Goal: Task Accomplishment & Management: Use online tool/utility

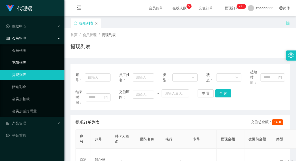
click at [27, 60] on link "充值列表" at bounding box center [36, 62] width 48 height 10
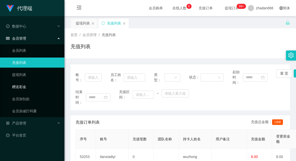
click at [26, 87] on link "赠送彩金" at bounding box center [36, 87] width 48 height 10
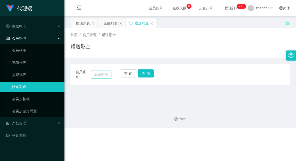
click at [107, 76] on input "text" at bounding box center [101, 75] width 20 height 8
paste input "[URL][DOMAIN_NAME]"
type input "[URL][DOMAIN_NAME]"
click at [147, 76] on button "查 询" at bounding box center [146, 73] width 16 height 8
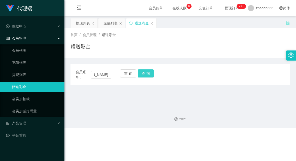
scroll to position [0, 0]
click at [112, 70] on div "会员账号： [URL][DOMAIN_NAME] 重 置 查 询" at bounding box center [181, 74] width 220 height 11
click at [111, 71] on div "会员账号： [URL][DOMAIN_NAME] 重 置 查 询" at bounding box center [181, 74] width 220 height 11
click at [107, 75] on input "[URL][DOMAIN_NAME]" at bounding box center [101, 75] width 20 height 8
click at [101, 74] on input "text" at bounding box center [101, 75] width 20 height 8
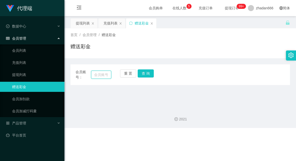
paste input "weikiat862"
type input "weikiat862"
click at [147, 77] on button "查 询" at bounding box center [146, 73] width 16 height 8
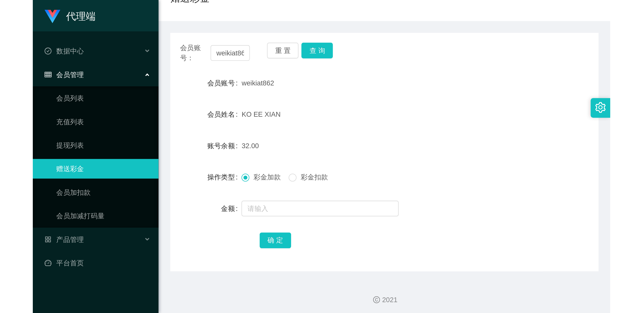
scroll to position [49, 0]
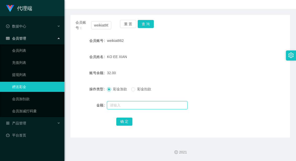
click at [147, 106] on input "text" at bounding box center [147, 105] width 81 height 8
type input "8"
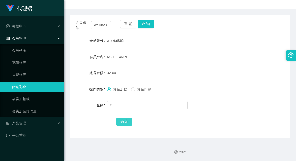
click at [118, 119] on button "确 定" at bounding box center [124, 121] width 16 height 8
click at [143, 25] on button "查 询" at bounding box center [146, 24] width 16 height 8
click at [145, 26] on button "查 询" at bounding box center [146, 24] width 16 height 8
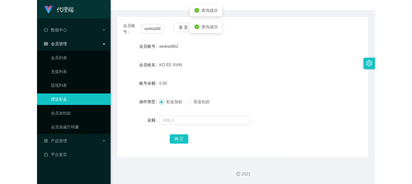
scroll to position [0, 0]
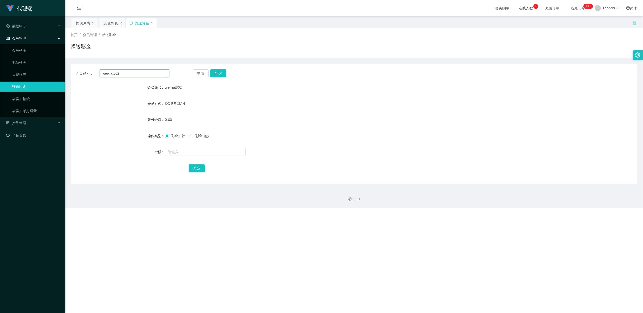
click at [133, 74] on input "weikiat862" at bounding box center [135, 73] width 70 height 8
click at [75, 29] on div "首页 / 会员管理 / 赠送彩金 / 赠送彩金" at bounding box center [354, 43] width 578 height 30
click at [80, 25] on div "提现列表" at bounding box center [83, 23] width 14 height 10
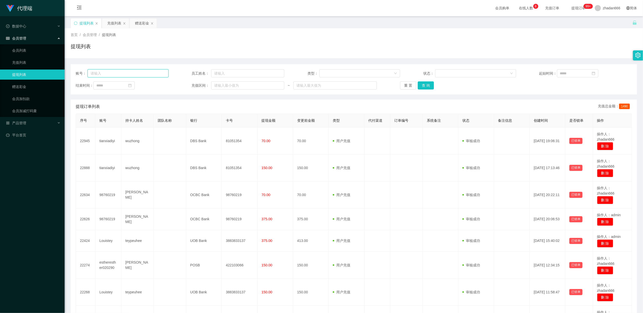
click at [122, 73] on input "text" at bounding box center [127, 73] width 81 height 8
paste input "weikiat862"
type input "weikiat862"
drag, startPoint x: 429, startPoint y: 81, endPoint x: 429, endPoint y: 87, distance: 5.8
click at [332, 81] on div "账号： weikiat862 员工姓名： 类型： 状态： 起始时间： 结束时间： 充值区间： ~ 重 置 查 询" at bounding box center [354, 79] width 566 height 30
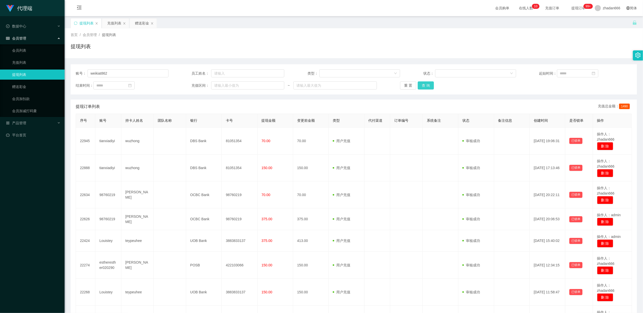
click at [332, 87] on button "查 询" at bounding box center [425, 85] width 16 height 8
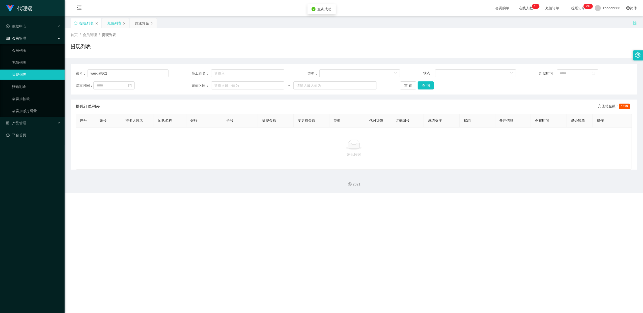
drag, startPoint x: 115, startPoint y: 20, endPoint x: 144, endPoint y: 29, distance: 29.7
click at [116, 21] on div "充值列表" at bounding box center [114, 23] width 14 height 10
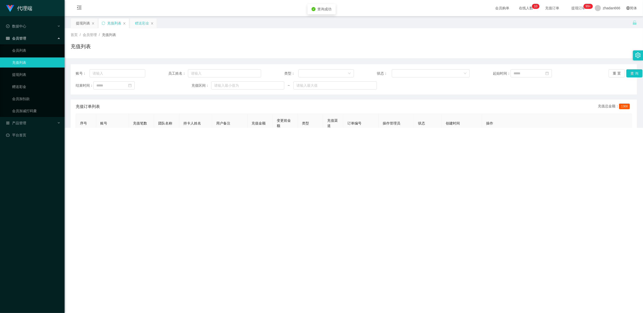
click at [146, 24] on div "赠送彩金" at bounding box center [142, 23] width 14 height 10
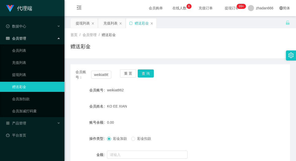
click at [192, 80] on div "会员账号： weikiat862 重 置 查 询" at bounding box center [181, 74] width 220 height 11
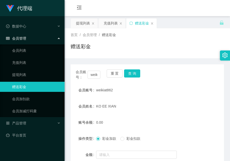
click at [104, 5] on div "会员购单 在线人数 0 1 2 3 4 5 6 7 8 9 0 1 2 3 4 5 6 7 8 9 0 1 2 3 4 5 6 7 8 9 充值订单 提现订单…" at bounding box center [147, 8] width 165 height 16
click at [107, 10] on div "会员购单 在线人数 0 1 2 3 4 5 6 7 8 9 0 1 2 3 4 5 6 7 8 9 0 1 2 3 4 5 6 7 8 9 充值订单 提现订单…" at bounding box center [147, 8] width 165 height 16
drag, startPoint x: 174, startPoint y: 79, endPoint x: 183, endPoint y: 74, distance: 10.1
click at [179, 76] on div "会员账号： weikiat862 重 置 查 询 会员账号 weikiat862 会员姓名 KO EE XIAN 账号余额 0.00 操作类型 彩金加款 彩金…" at bounding box center [147, 125] width 153 height 123
click at [183, 75] on div "会员账号： weikiat862 重 置 查 询" at bounding box center [147, 74] width 153 height 11
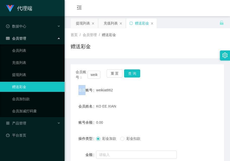
click at [183, 74] on div "会员账号： weikiat862 重 置 查 询" at bounding box center [147, 74] width 153 height 11
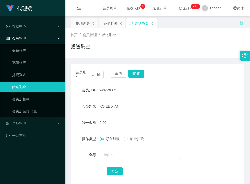
click at [223, 128] on form "会员账号 weikiat862 会员姓名 KO EE XIAN 账号余额 0.00 操作类型 彩金加款 彩金扣款 金额 确 定" at bounding box center [157, 130] width 173 height 91
click at [213, 103] on div "会员姓名 [PERSON_NAME]" at bounding box center [157, 106] width 173 height 10
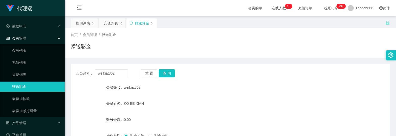
click at [233, 59] on div "会员账号： weikiat862 重 置 查 询 会员账号 weikiat862 会员姓名 KO EE XIAN 账号余额 0.00 操作类型 彩金加款 彩金…" at bounding box center [230, 121] width 319 height 126
drag, startPoint x: 255, startPoint y: 55, endPoint x: 256, endPoint y: 50, distance: 4.4
click at [256, 55] on div "首页 / 会员管理 / 赠送彩金 / 赠送彩金" at bounding box center [230, 43] width 331 height 30
click at [184, 9] on div "会员购单 在线人数 0 1 2 3 4 5 6 7 8 9 0 1 2 3 4 5 6 7 8 9 0 1 2 3 4 5 6 7 8 9 充值订单 提现订单…" at bounding box center [230, 8] width 331 height 16
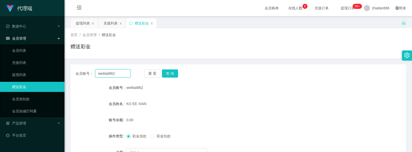
click at [112, 74] on input "weikiat862" at bounding box center [113, 73] width 36 height 8
type input "changle001"
click at [175, 71] on button "查 询" at bounding box center [170, 73] width 16 height 8
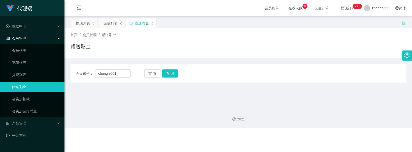
click at [179, 45] on div "赠送彩金" at bounding box center [239, 49] width 336 height 12
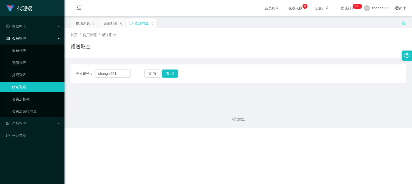
drag, startPoint x: 244, startPoint y: 125, endPoint x: 239, endPoint y: 125, distance: 4.1
click at [239, 125] on div "2021" at bounding box center [239, 115] width 348 height 23
click at [118, 73] on input "changle001" at bounding box center [113, 73] width 36 height 8
click at [173, 76] on button "查 询" at bounding box center [170, 73] width 16 height 8
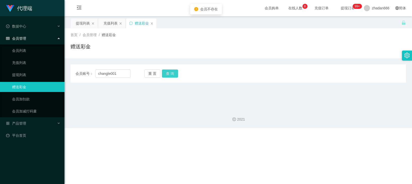
click at [175, 77] on button "查 询" at bounding box center [170, 73] width 16 height 8
click at [175, 77] on div "重 置 查 询" at bounding box center [171, 73] width 55 height 8
click at [174, 77] on button "查 询" at bounding box center [173, 73] width 22 height 8
click at [174, 77] on div "重 置 查 询" at bounding box center [171, 73] width 55 height 8
click at [174, 77] on button "查 询" at bounding box center [170, 73] width 16 height 8
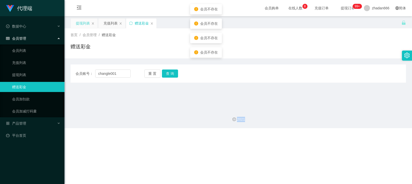
click at [71, 20] on div "提现列表" at bounding box center [84, 23] width 27 height 10
click at [80, 24] on div "提现列表" at bounding box center [83, 23] width 14 height 10
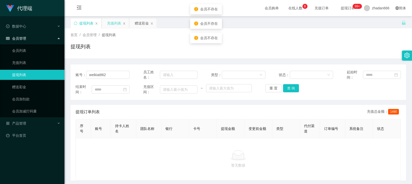
drag, startPoint x: 109, startPoint y: 20, endPoint x: 114, endPoint y: 25, distance: 7.3
click at [110, 21] on div "充值列表" at bounding box center [114, 23] width 14 height 10
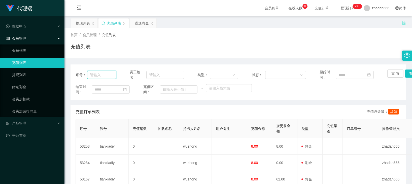
drag, startPoint x: 109, startPoint y: 76, endPoint x: 131, endPoint y: 74, distance: 22.0
click at [109, 76] on input "text" at bounding box center [101, 75] width 29 height 8
paste input "changle001"
type input "changle001"
click at [143, 23] on div "赠送彩金" at bounding box center [142, 23] width 14 height 10
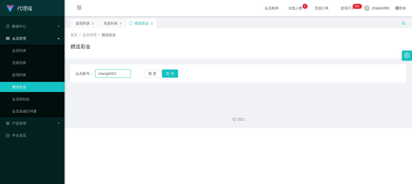
click at [116, 73] on input "changle001" at bounding box center [113, 73] width 36 height 8
click at [168, 75] on button "查 询" at bounding box center [170, 73] width 16 height 8
click at [332, 41] on div "首页 / 会员管理 / 赠送彩金 / 赠送彩金" at bounding box center [239, 43] width 336 height 22
click at [332, 8] on span "zhadan666" at bounding box center [380, 8] width 17 height 16
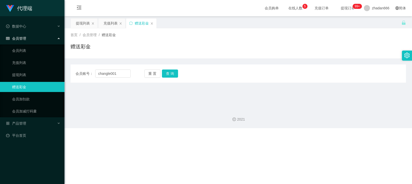
click at [222, 58] on div "会员账号： changle001 重 置 查 询 会员账号 weikiat862 会员姓名 KO EE XIAN 账号余额 0.00 操作类型 彩金加款 彩金…" at bounding box center [239, 70] width 336 height 24
click at [332, 5] on span "zhadan666" at bounding box center [380, 8] width 17 height 16
click at [332, 21] on span "退出登录" at bounding box center [372, 22] width 14 height 4
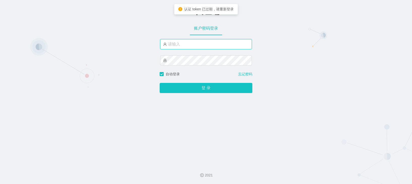
type input "zhadan666"
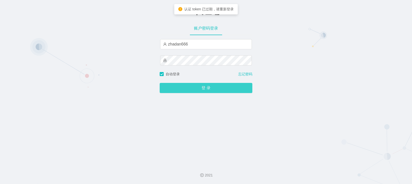
click at [201, 89] on button "登 录" at bounding box center [206, 88] width 93 height 10
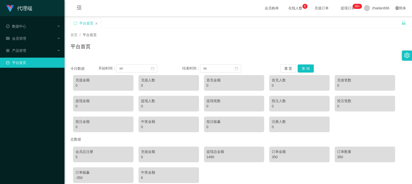
click at [23, 59] on link "平台首页" at bounding box center [33, 62] width 54 height 10
click at [35, 45] on div "产品管理" at bounding box center [32, 50] width 65 height 10
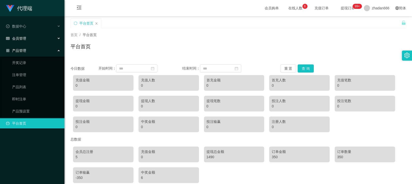
click at [28, 39] on div "会员管理" at bounding box center [32, 38] width 65 height 10
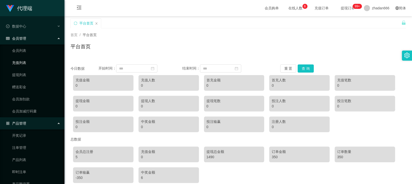
click at [24, 62] on link "充值列表" at bounding box center [36, 62] width 48 height 10
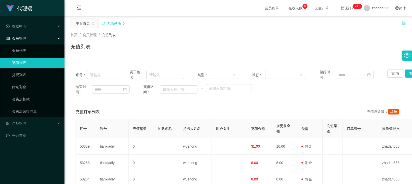
click at [125, 22] on icon "图标: close" at bounding box center [124, 23] width 3 height 3
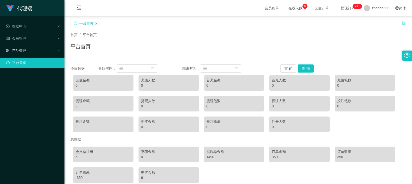
click at [24, 48] on span "产品管理" at bounding box center [16, 50] width 20 height 4
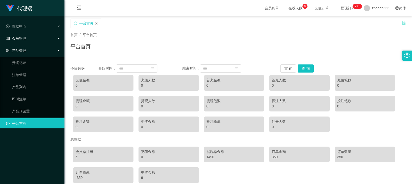
click at [28, 34] on div "会员管理" at bounding box center [32, 38] width 65 height 10
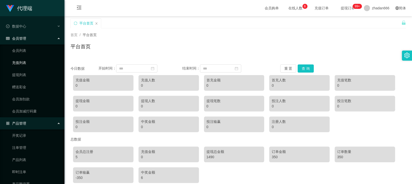
click at [28, 62] on link "充值列表" at bounding box center [36, 62] width 48 height 10
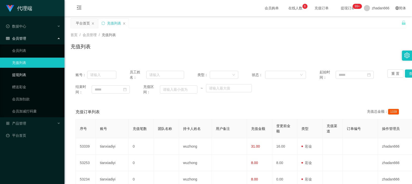
click at [18, 74] on link "提现列表" at bounding box center [36, 75] width 48 height 10
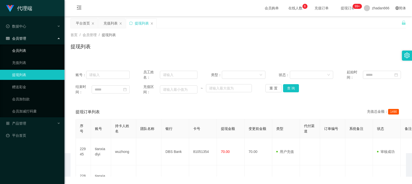
click at [23, 50] on link "会员列表" at bounding box center [36, 50] width 48 height 10
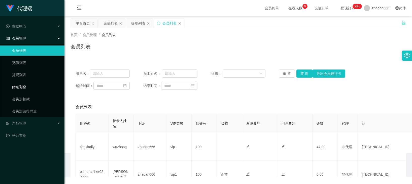
click at [23, 85] on link "赠送彩金" at bounding box center [36, 87] width 48 height 10
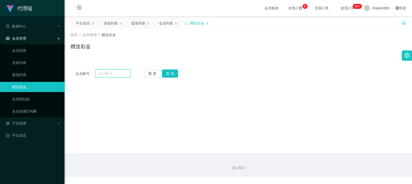
click at [118, 76] on input "text" at bounding box center [113, 73] width 36 height 8
type input "changle001"
click at [174, 76] on button "查 询" at bounding box center [170, 73] width 16 height 8
click at [109, 77] on input "changle001" at bounding box center [113, 73] width 36 height 8
click at [174, 66] on div "会员账号： changle001 重 置 查 询 会员账号 会员姓名 账号余额 操作类型 彩金加款 彩金扣款 金额 确 定" at bounding box center [239, 73] width 336 height 18
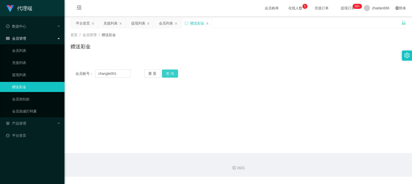
drag, startPoint x: 171, startPoint y: 69, endPoint x: 169, endPoint y: 71, distance: 2.7
click at [171, 69] on button "查 询" at bounding box center [170, 73] width 16 height 8
click at [169, 71] on div "重 置 查 询" at bounding box center [171, 73] width 55 height 8
click at [169, 71] on button "查 询" at bounding box center [170, 73] width 16 height 8
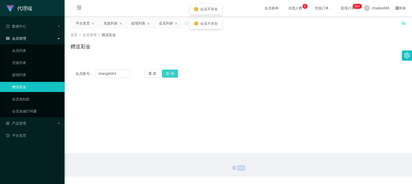
click at [169, 71] on div "重 置 查 询" at bounding box center [171, 73] width 55 height 8
click at [169, 71] on button "查 询" at bounding box center [170, 73] width 16 height 8
click at [169, 71] on div "重 置 查 询" at bounding box center [171, 73] width 55 height 8
click at [169, 72] on button "查 询" at bounding box center [170, 73] width 16 height 8
click at [169, 72] on div "重 置 查 询" at bounding box center [171, 73] width 55 height 8
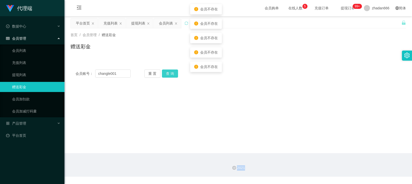
click at [169, 72] on button "查 询" at bounding box center [170, 73] width 16 height 8
click at [169, 72] on div "重 置 查 询" at bounding box center [171, 73] width 55 height 8
click at [168, 72] on button "查 询" at bounding box center [170, 73] width 16 height 8
click at [168, 72] on div "重 置 查 询" at bounding box center [171, 73] width 55 height 8
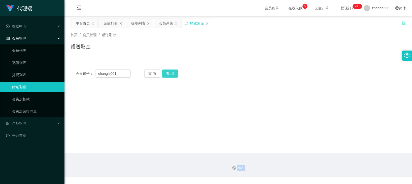
click at [173, 75] on button "查 询" at bounding box center [170, 73] width 16 height 8
click at [173, 74] on button "查 询" at bounding box center [170, 73] width 16 height 8
click at [173, 74] on div "重 置 查 询" at bounding box center [171, 73] width 55 height 8
click at [173, 74] on button "查 询" at bounding box center [170, 73] width 16 height 8
click at [173, 74] on div "重 置 查 询" at bounding box center [171, 73] width 55 height 8
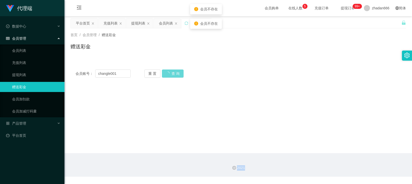
click at [173, 74] on div "重 置 查 询" at bounding box center [171, 73] width 55 height 8
drag, startPoint x: 173, startPoint y: 74, endPoint x: 192, endPoint y: 94, distance: 28.0
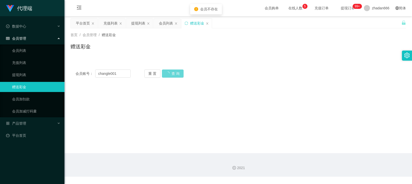
click at [192, 94] on main "关闭左侧 关闭右侧 关闭其它 刷新页面 平台首页 充值列表 提现列表 会员列表 赠送彩金 首页 / 会员管理 / 赠送彩金 / 赠送彩金 会员账号： chan…" at bounding box center [239, 84] width 348 height 137
click at [170, 72] on div "重 置 查 询" at bounding box center [171, 73] width 55 height 8
click at [167, 71] on button "查 询" at bounding box center [170, 73] width 16 height 8
click at [167, 72] on button "查 询" at bounding box center [170, 73] width 16 height 8
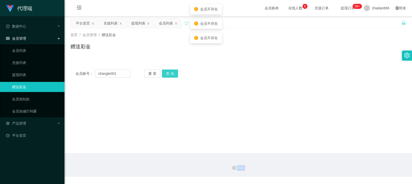
click at [167, 72] on div "重 置 查 询" at bounding box center [171, 73] width 55 height 8
click at [167, 72] on button "查 询" at bounding box center [170, 73] width 16 height 8
click at [167, 72] on div "重 置 查 询" at bounding box center [171, 73] width 55 height 8
click at [167, 72] on button "查 询" at bounding box center [170, 73] width 16 height 8
click at [173, 79] on div "会员账号： changle001 重 置 查 询 会员账号 会员姓名 账号余额 操作类型 彩金加款 彩金扣款 金额 确 定" at bounding box center [239, 73] width 336 height 18
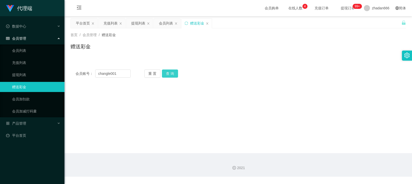
click at [172, 77] on button "查 询" at bounding box center [170, 73] width 16 height 8
click at [172, 75] on div "重 置 查 询" at bounding box center [171, 73] width 55 height 8
click at [172, 75] on button "查 询" at bounding box center [173, 73] width 22 height 8
click at [242, 74] on div "会员账号： changle001 重 置 查 询" at bounding box center [239, 73] width 336 height 8
